Goal: Transaction & Acquisition: Purchase product/service

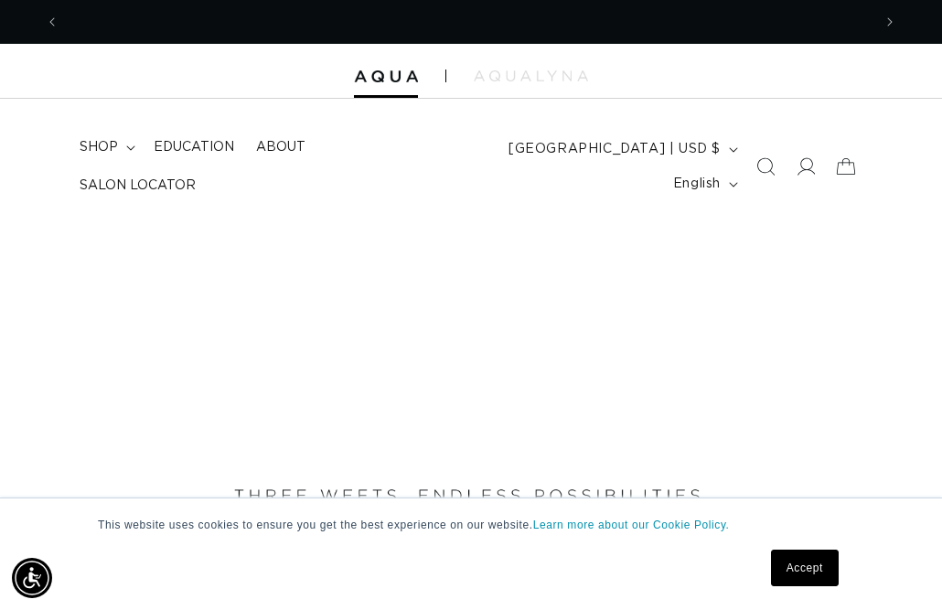
scroll to position [0, 1625]
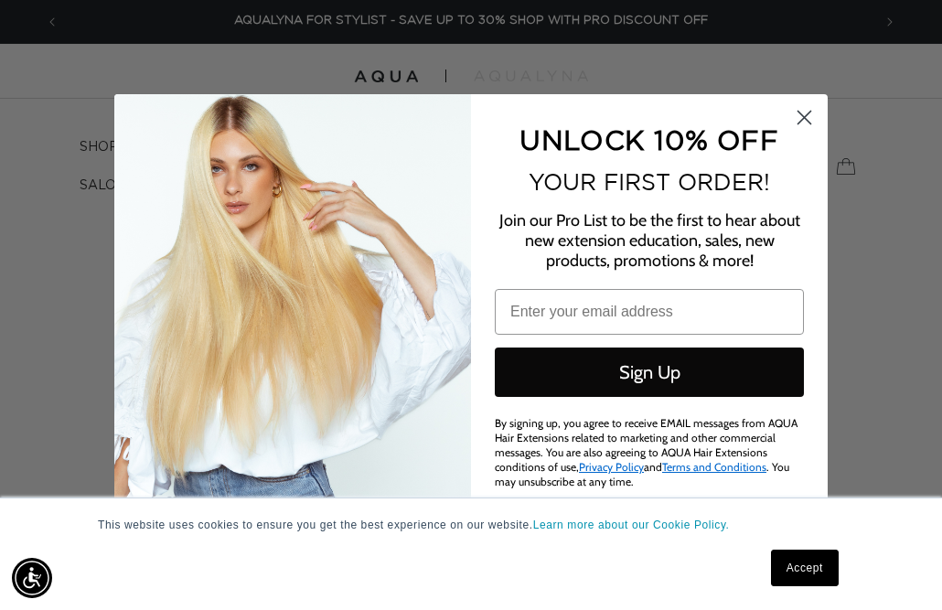
click at [801, 118] on circle "Close dialog" at bounding box center [804, 117] width 30 height 30
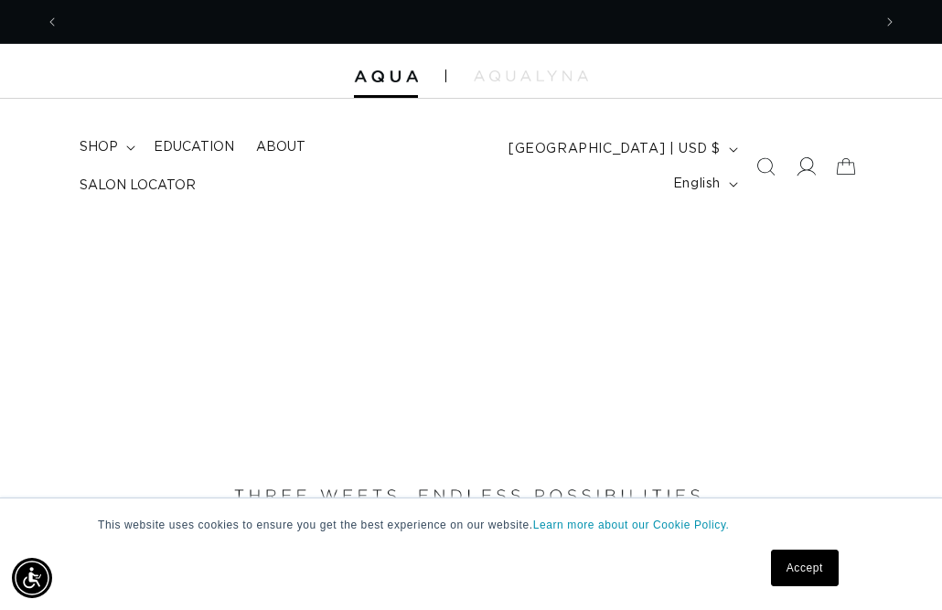
scroll to position [0, 0]
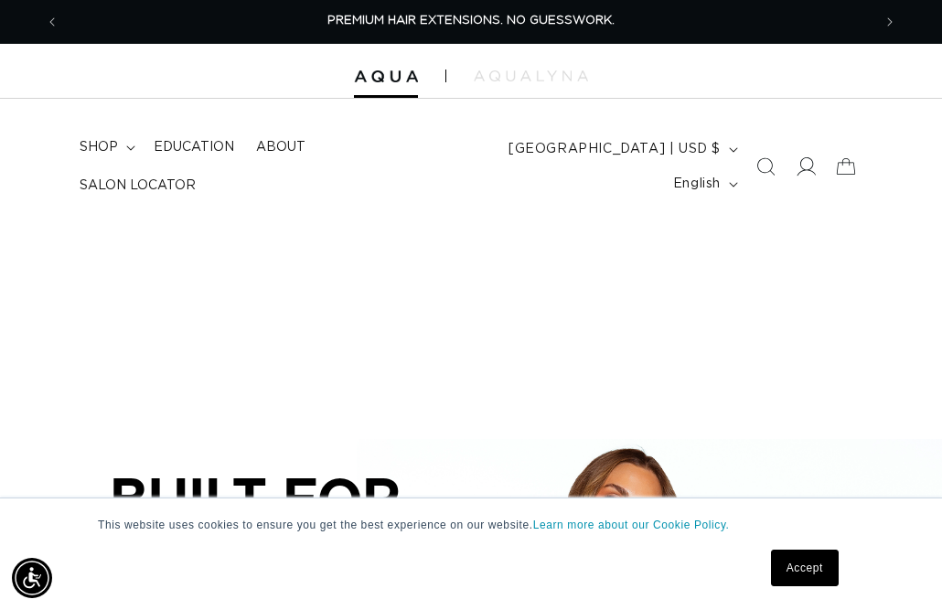
click at [800, 157] on icon at bounding box center [805, 166] width 19 height 19
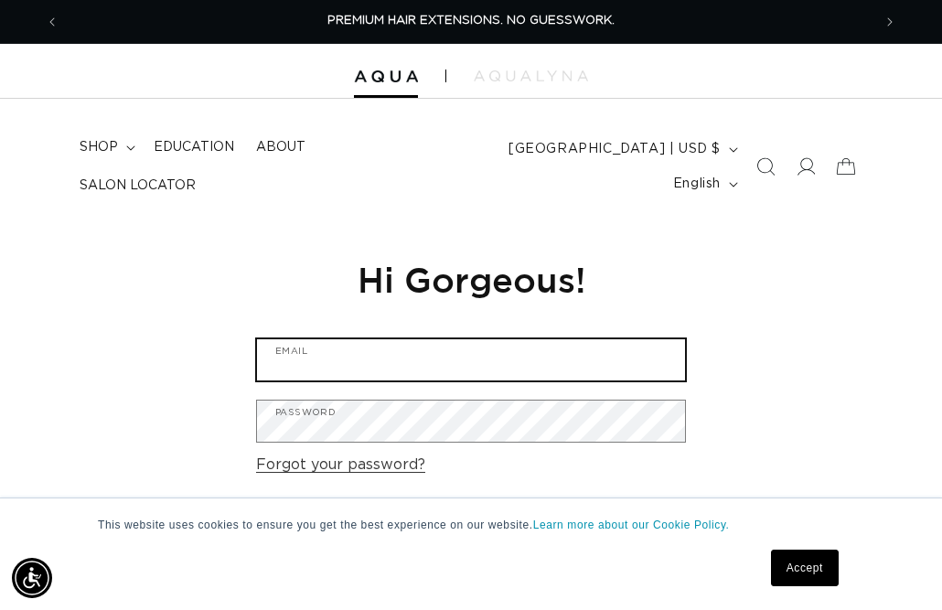
type input "linaowens@gmail.com"
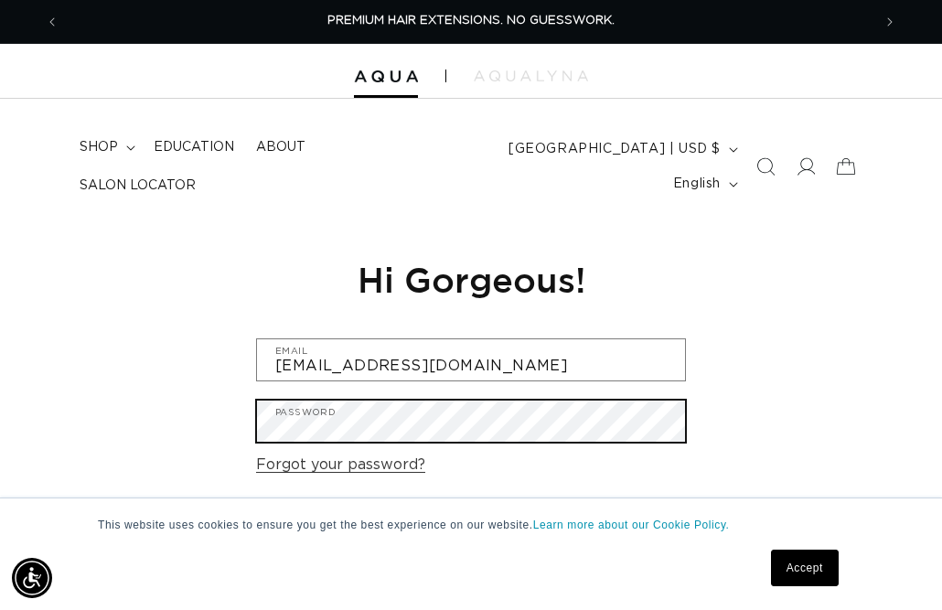
click at [471, 528] on button "Sign in" at bounding box center [471, 538] width 112 height 47
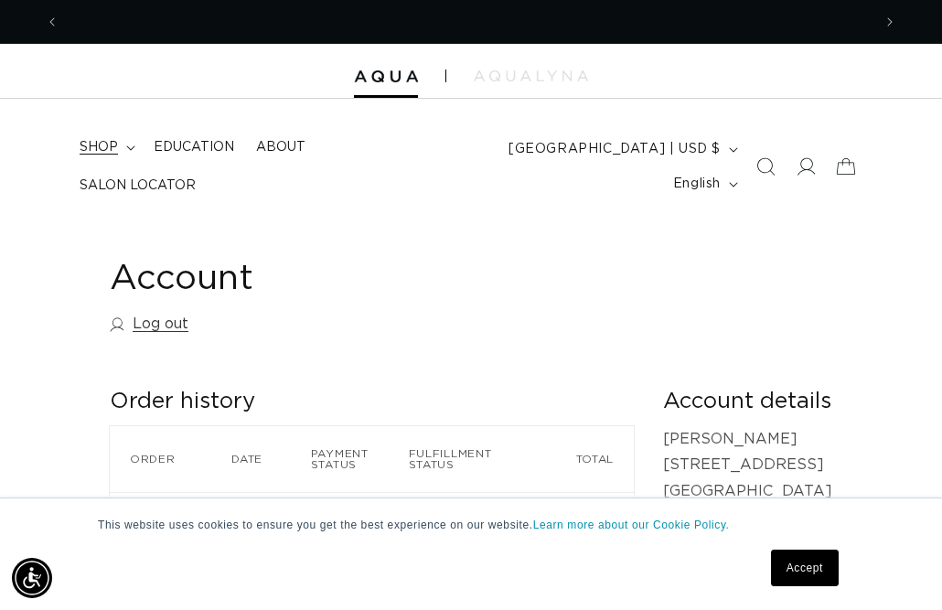
scroll to position [0, 812]
click at [128, 159] on summary "shop" at bounding box center [106, 147] width 74 height 38
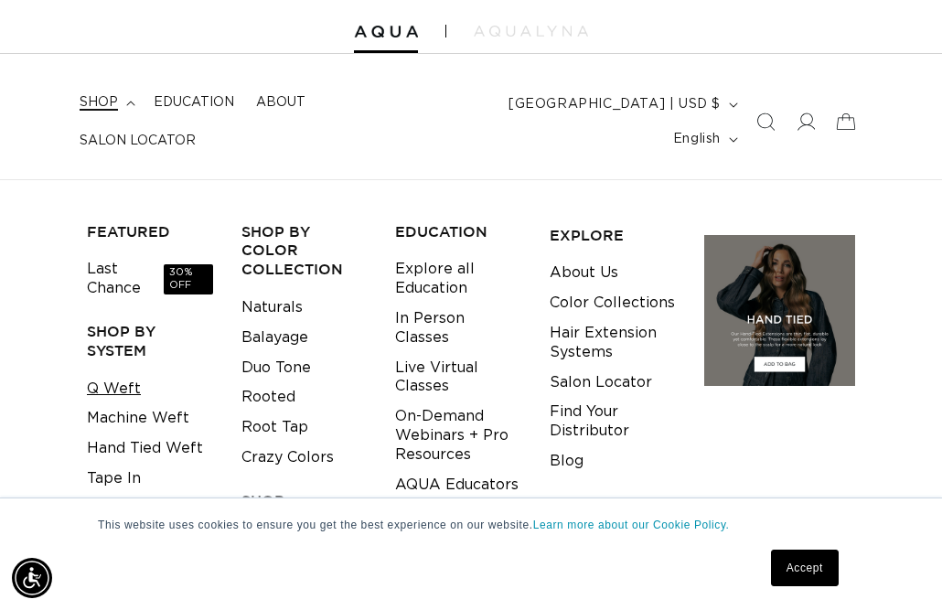
scroll to position [0, 0]
click at [124, 374] on link "Q Weft" at bounding box center [114, 389] width 54 height 30
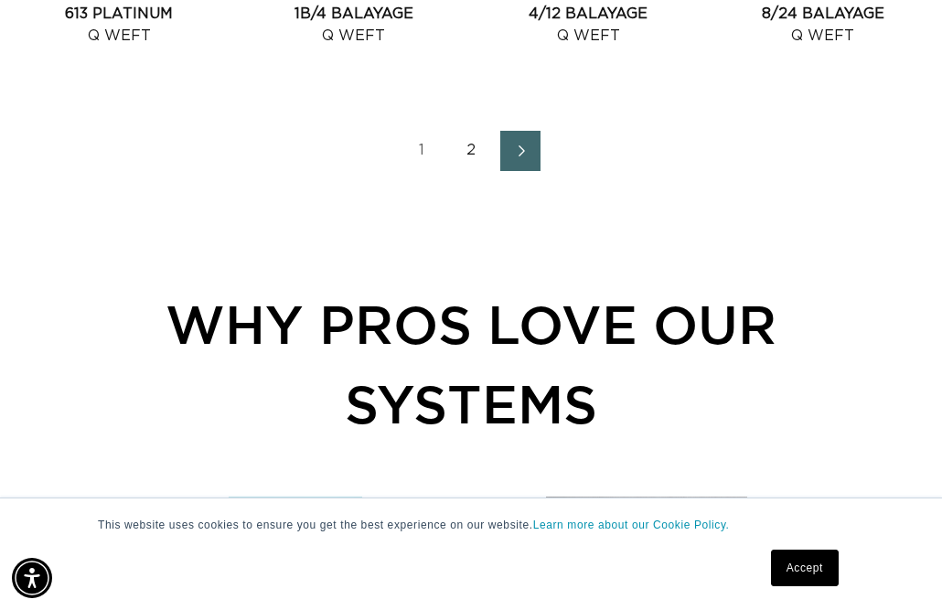
scroll to position [2207, 0]
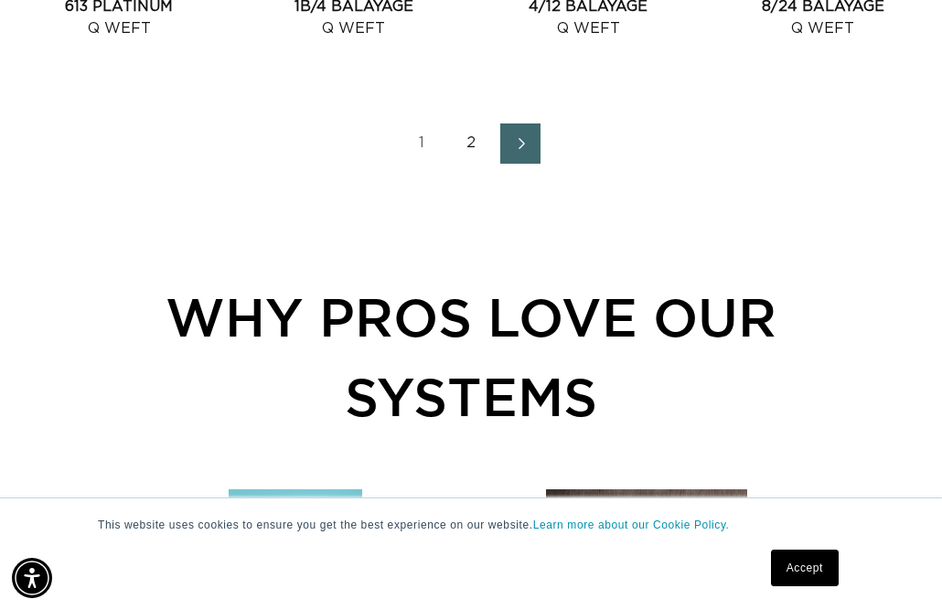
click at [462, 156] on link "2" at bounding box center [471, 144] width 40 height 40
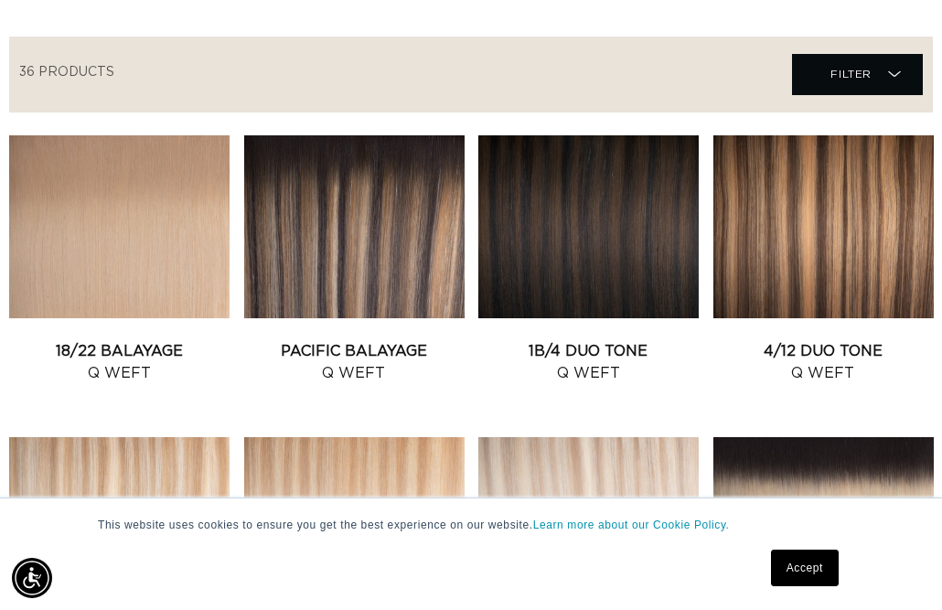
scroll to position [0, 812]
click at [383, 357] on link "Pacific Balayage Q Weft" at bounding box center [354, 362] width 220 height 44
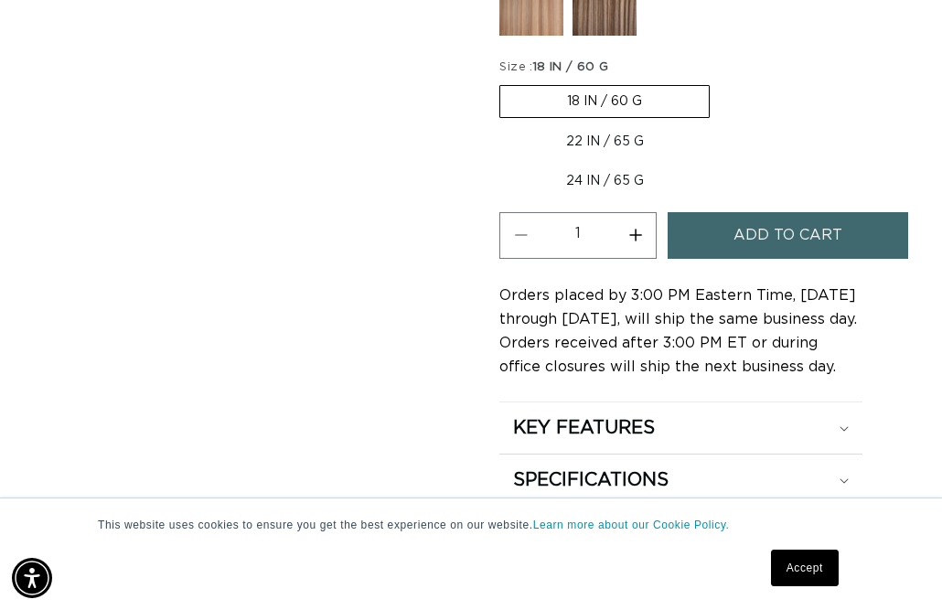
scroll to position [1284, 0]
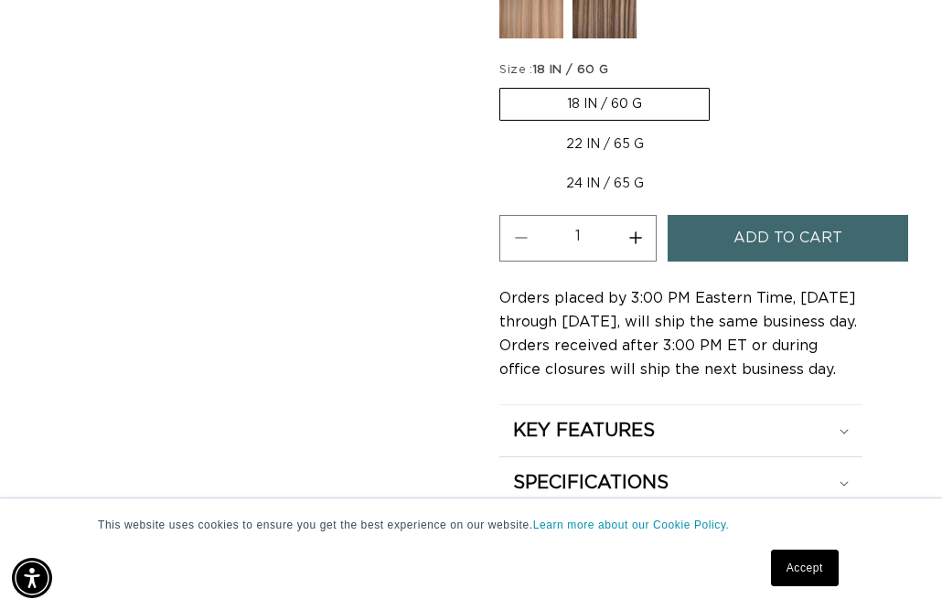
click at [596, 129] on label "22 IN / 65 G Variant sold out or unavailable" at bounding box center [604, 144] width 211 height 31
click at [719, 85] on input "22 IN / 65 G Variant sold out or unavailable" at bounding box center [719, 84] width 1 height 1
radio input "true"
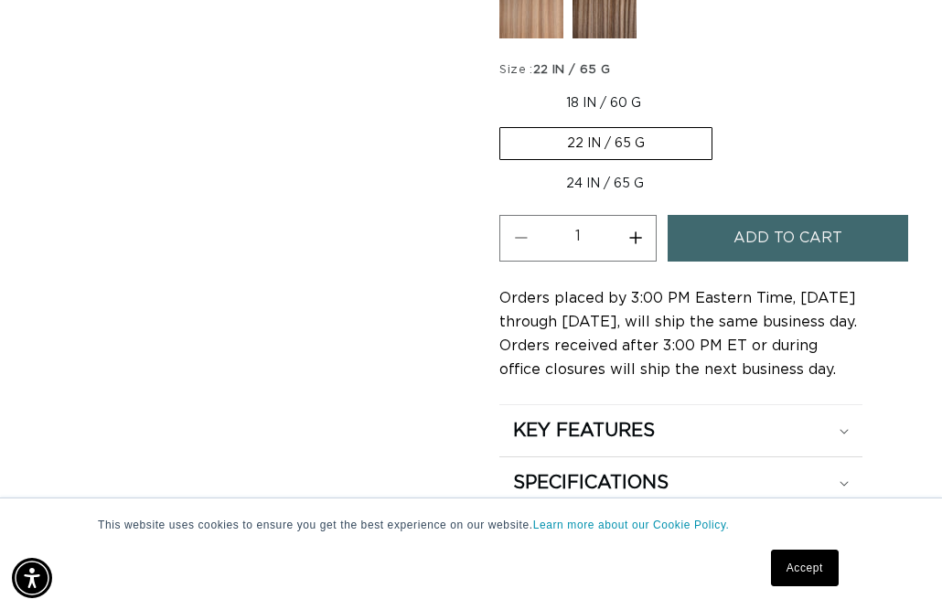
scroll to position [0, 1625]
click at [821, 224] on span "Add to cart" at bounding box center [788, 238] width 109 height 47
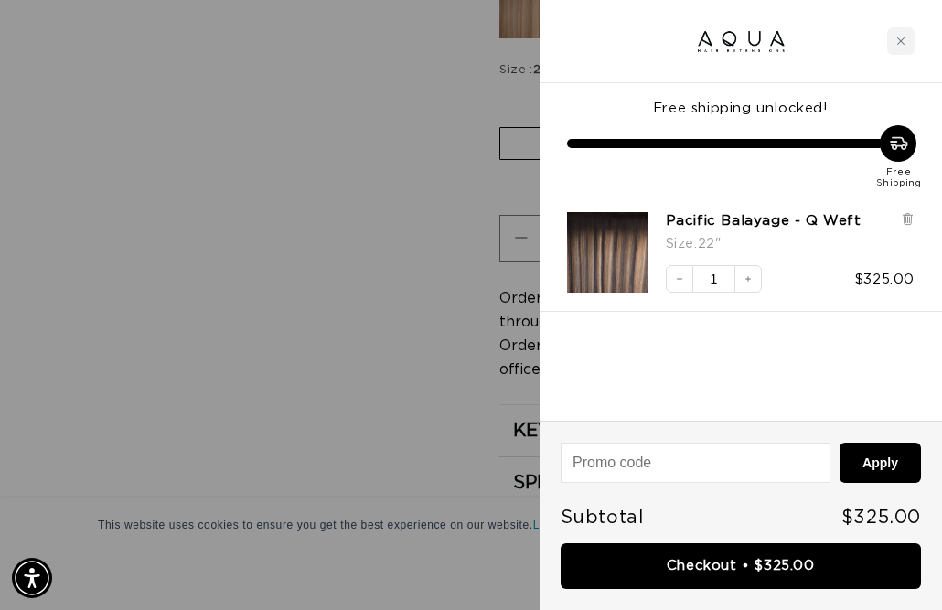
scroll to position [0, 812]
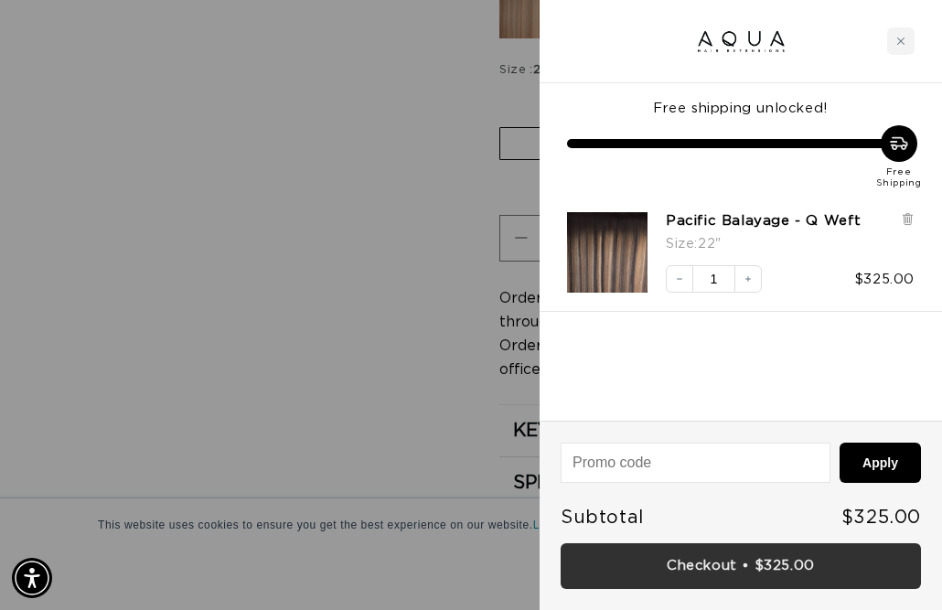
click at [799, 566] on link "Checkout • $325.00" at bounding box center [741, 566] width 360 height 47
